Goal: Task Accomplishment & Management: Use online tool/utility

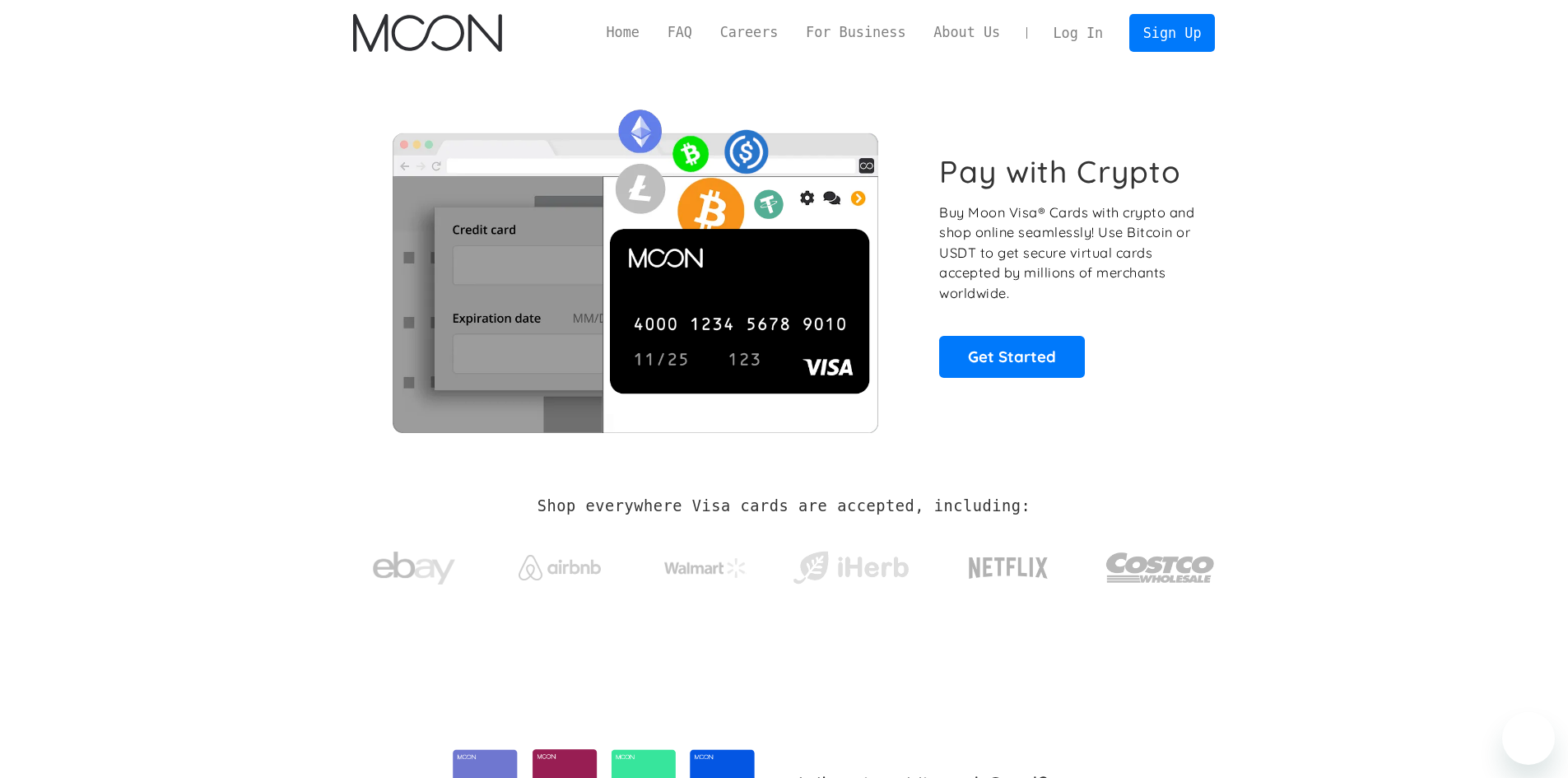
click at [1067, 33] on link "Log In" at bounding box center [1078, 33] width 77 height 36
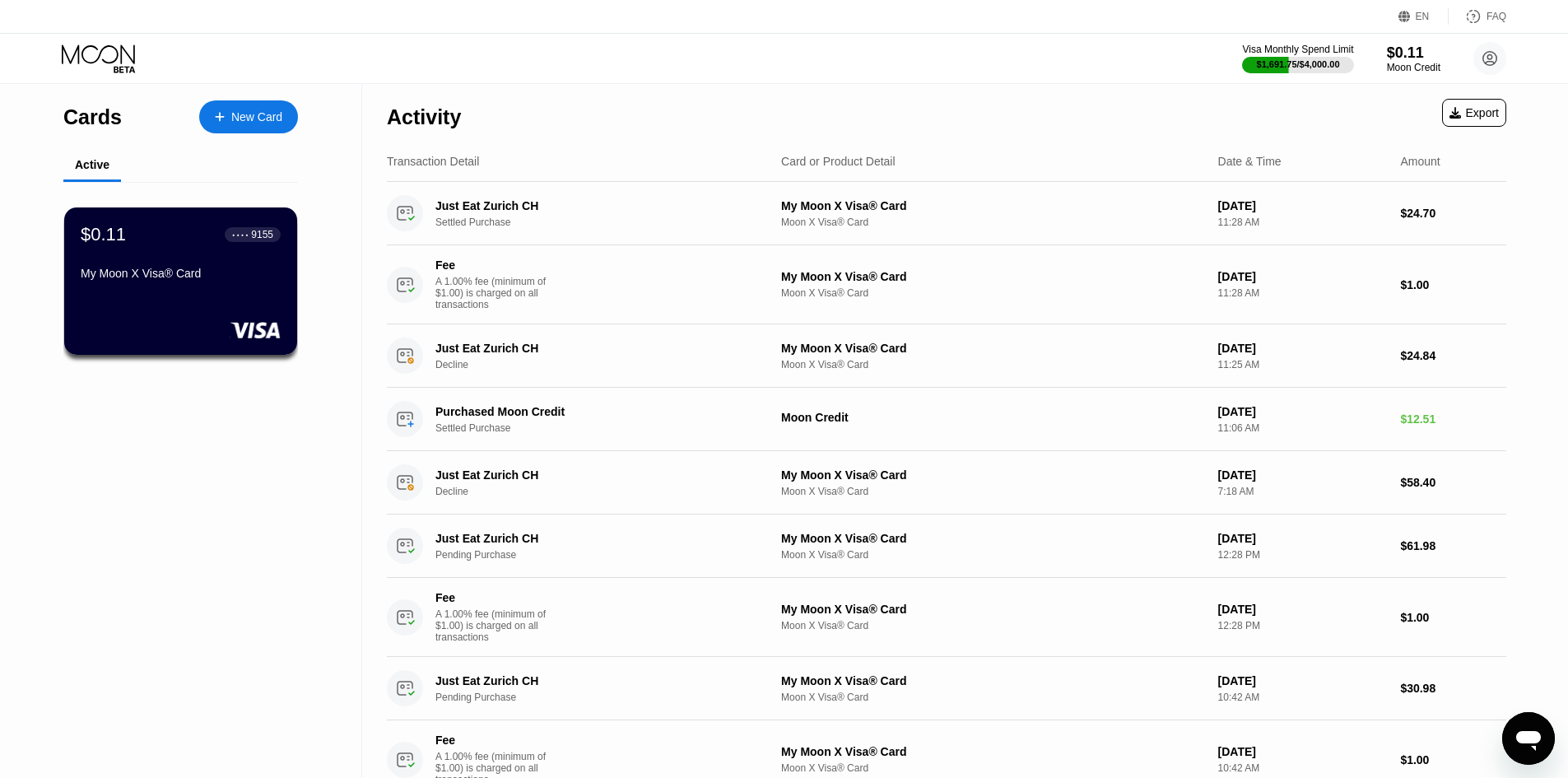
click at [1537, 755] on div "Messaging-Fenster öffnen" at bounding box center [1528, 738] width 49 height 50
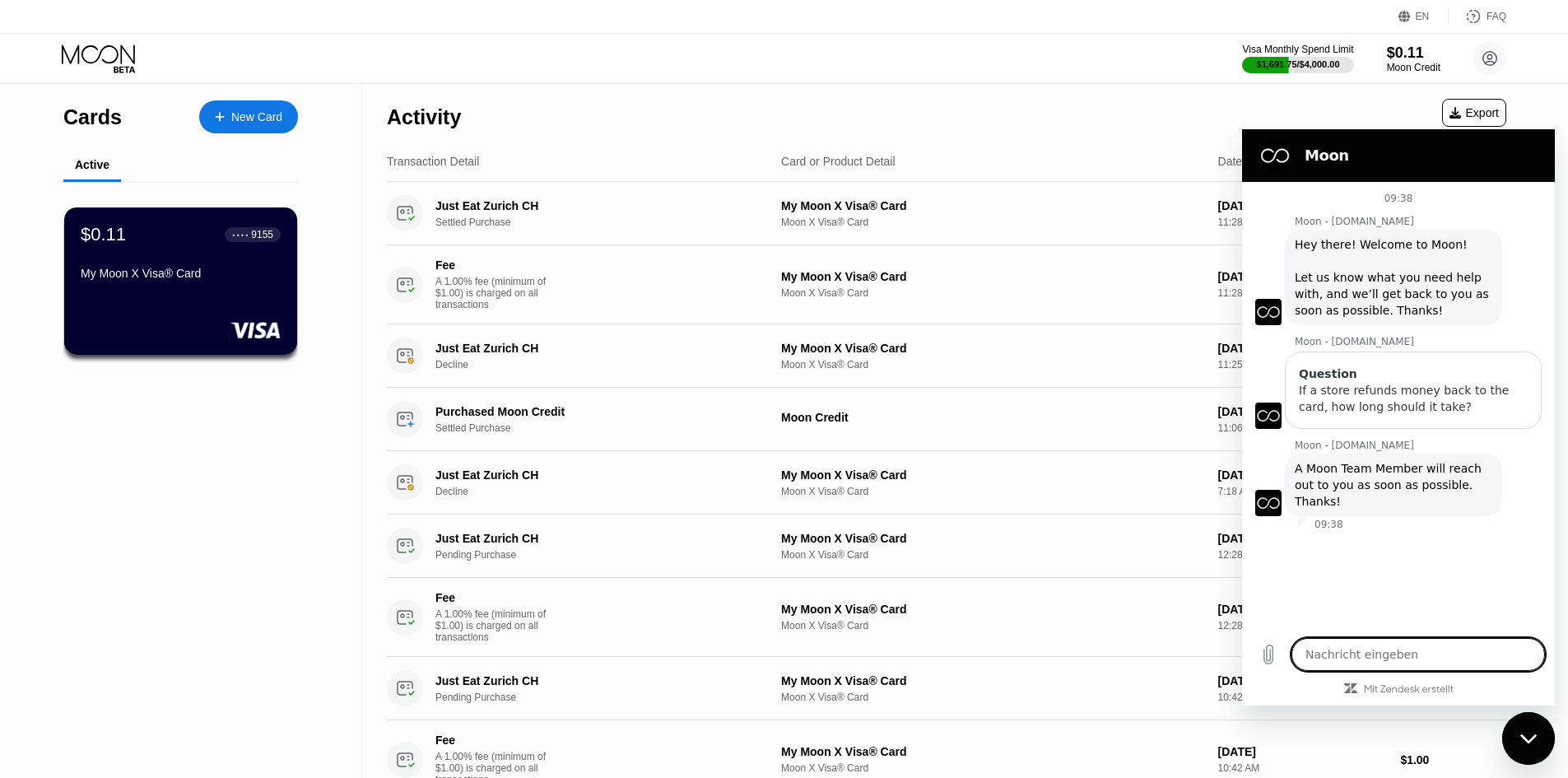
click at [1404, 661] on textarea at bounding box center [1418, 654] width 253 height 33
type textarea "b"
type textarea "x"
type textarea "bu"
type textarea "x"
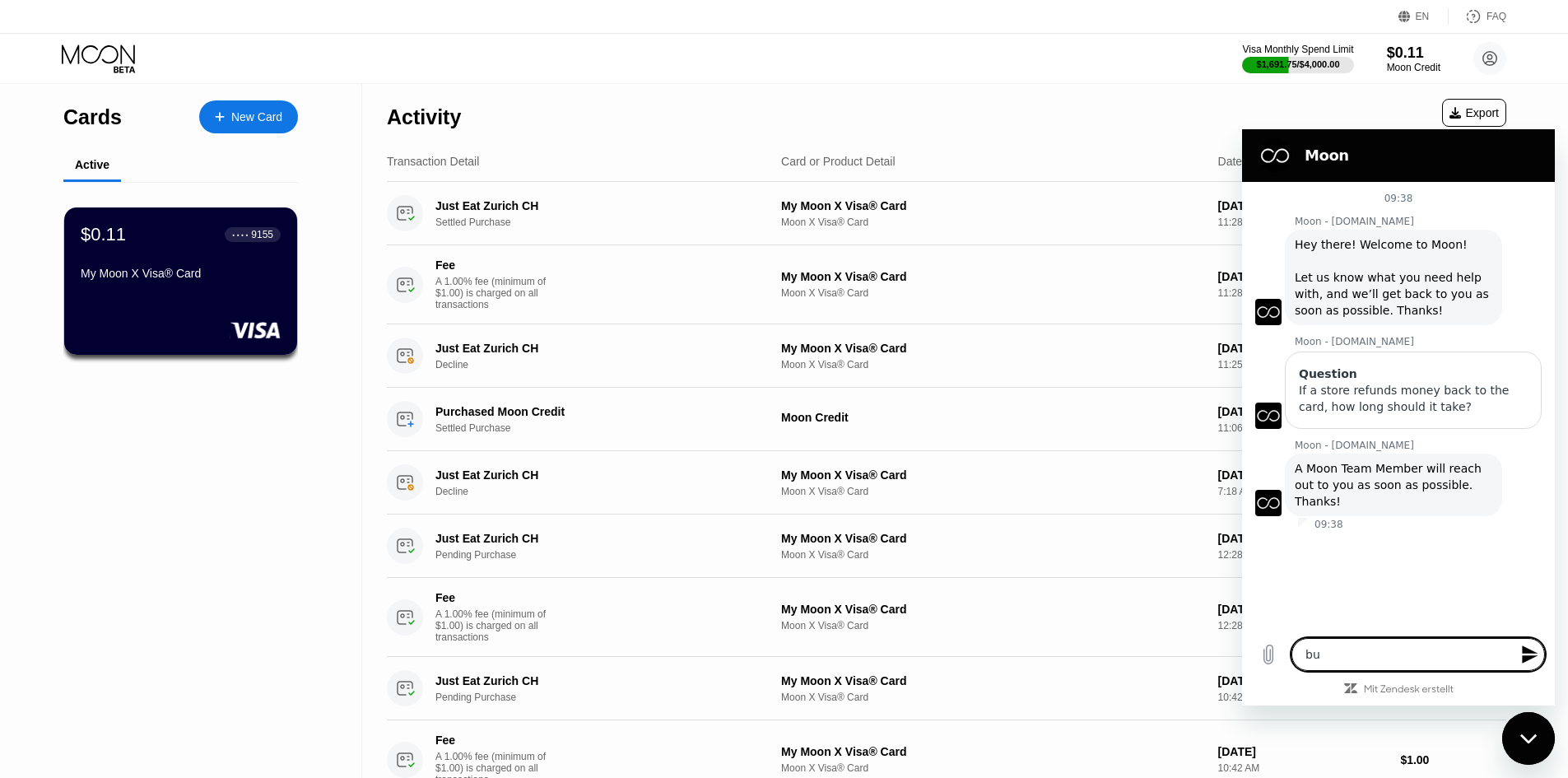
type textarea "bum"
type textarea "x"
type textarea "bump"
type textarea "x"
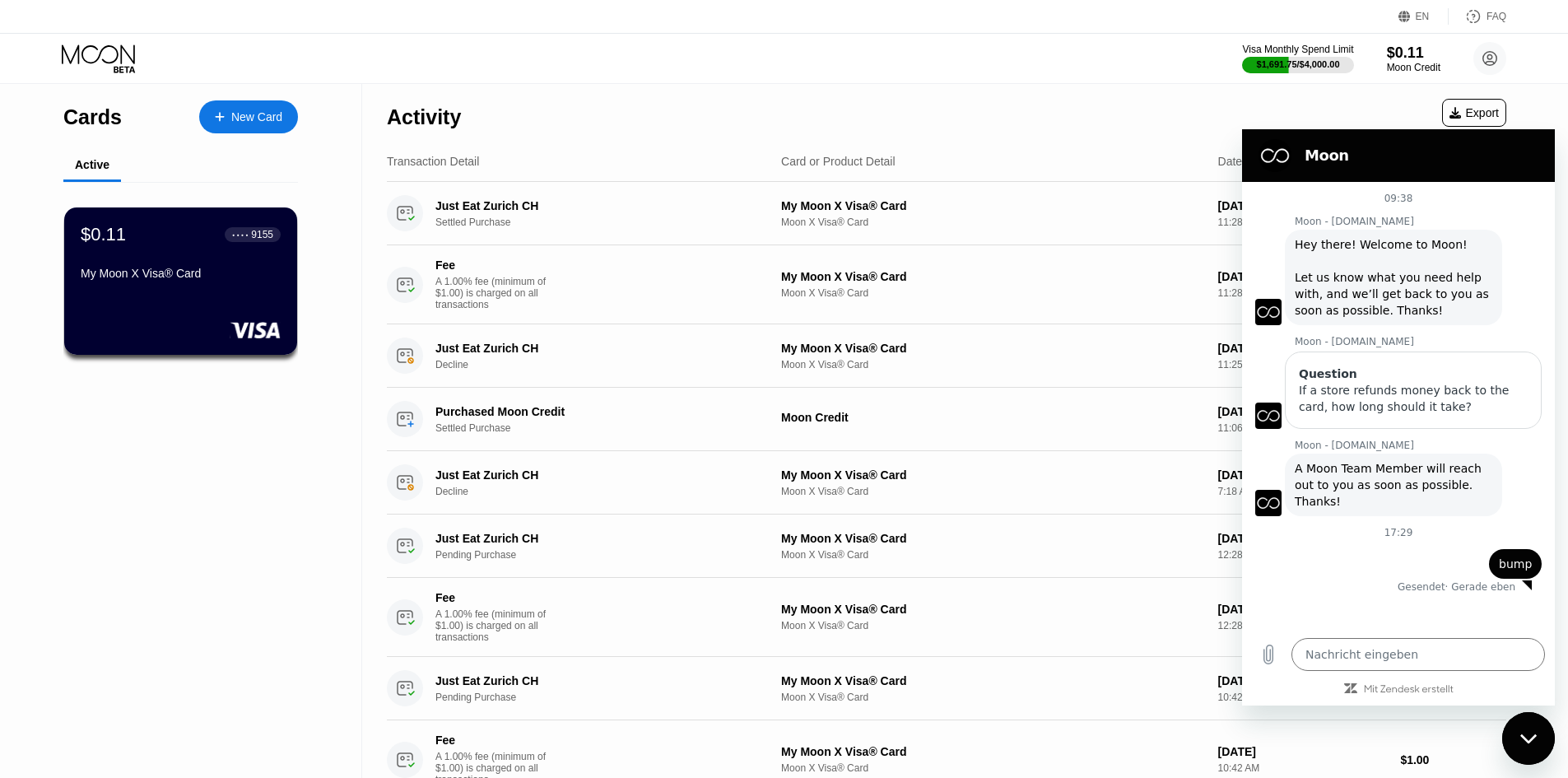
click at [88, 62] on icon at bounding box center [98, 54] width 73 height 19
